Goal: Book appointment/travel/reservation

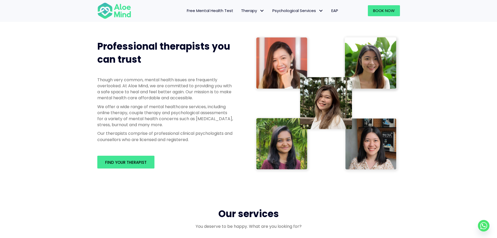
scroll to position [339, 0]
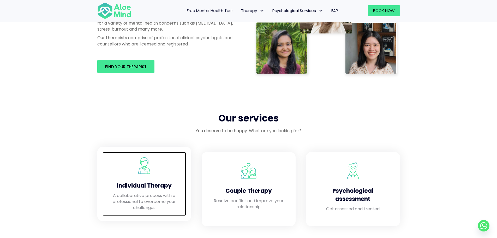
click at [145, 179] on div "Individual Therapy" at bounding box center [144, 184] width 73 height 16
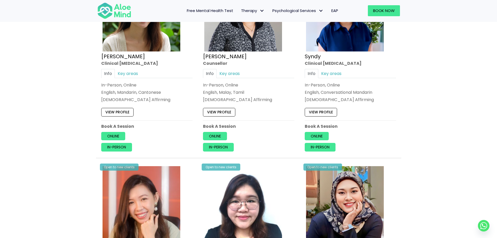
scroll to position [1409, 0]
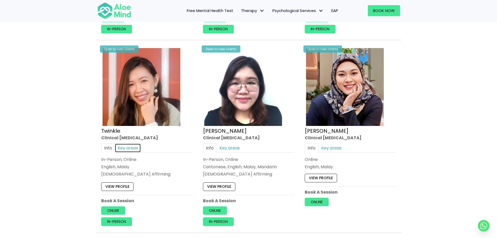
click at [125, 147] on link "Key areas" at bounding box center [128, 147] width 26 height 9
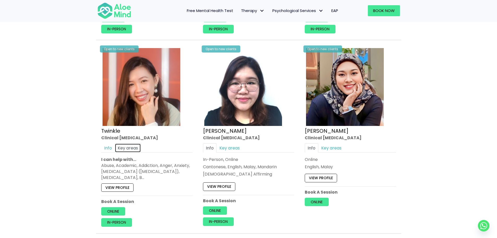
scroll to position [1435, 0]
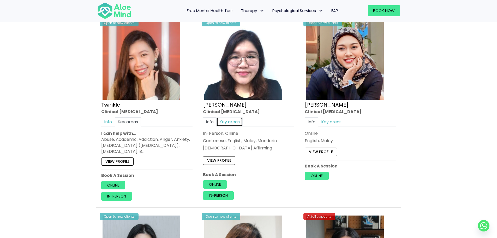
click at [238, 122] on link "Key areas" at bounding box center [230, 121] width 26 height 9
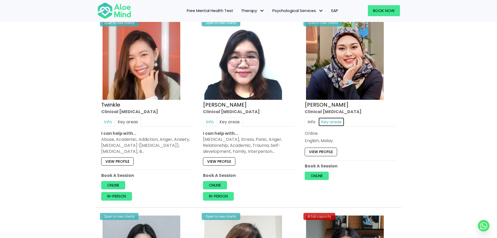
click at [323, 121] on link "Key areas" at bounding box center [331, 121] width 26 height 9
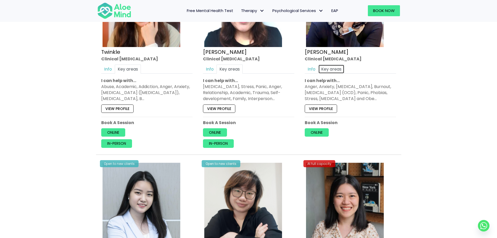
scroll to position [1591, 0]
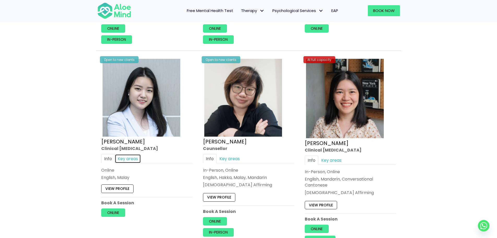
click at [130, 160] on link "Key areas" at bounding box center [128, 158] width 26 height 9
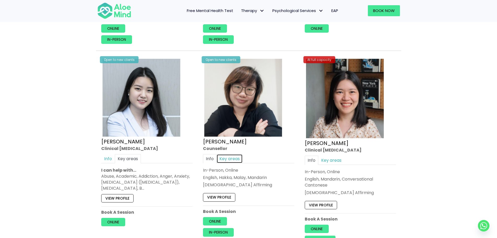
click at [224, 157] on link "Key areas" at bounding box center [230, 158] width 26 height 9
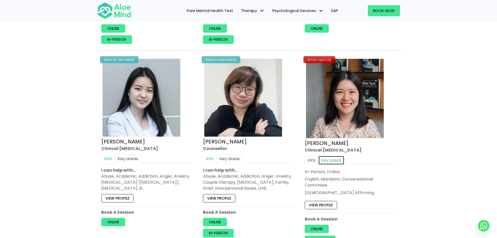
click at [338, 158] on link "Key areas" at bounding box center [331, 159] width 26 height 9
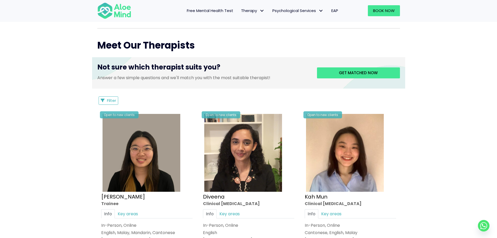
scroll to position [157, 0]
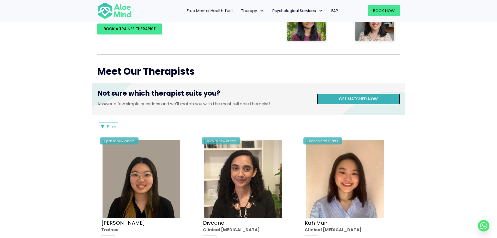
click at [324, 96] on link "Get matched now" at bounding box center [358, 98] width 83 height 11
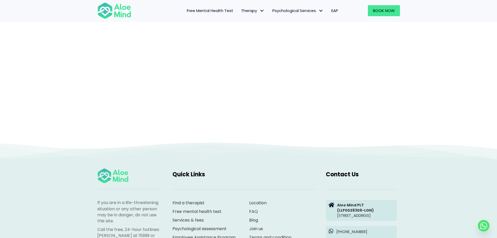
scroll to position [54, 0]
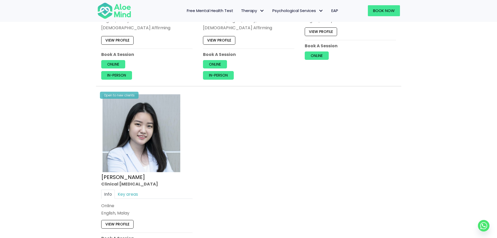
scroll to position [991, 0]
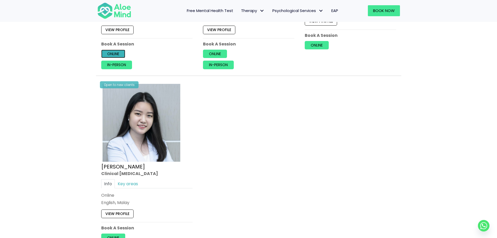
click at [108, 52] on link "Online" at bounding box center [113, 54] width 24 height 8
